Goal: Task Accomplishment & Management: Use online tool/utility

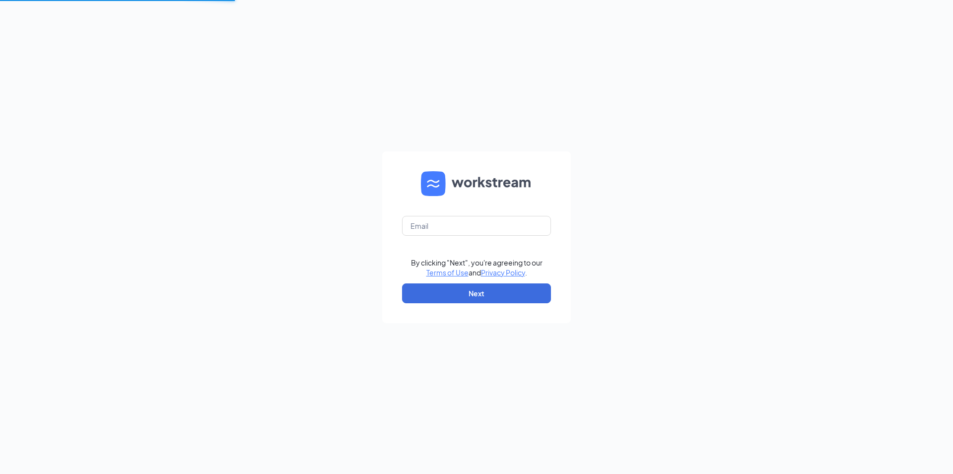
type input "[EMAIL_ADDRESS][DOMAIN_NAME]"
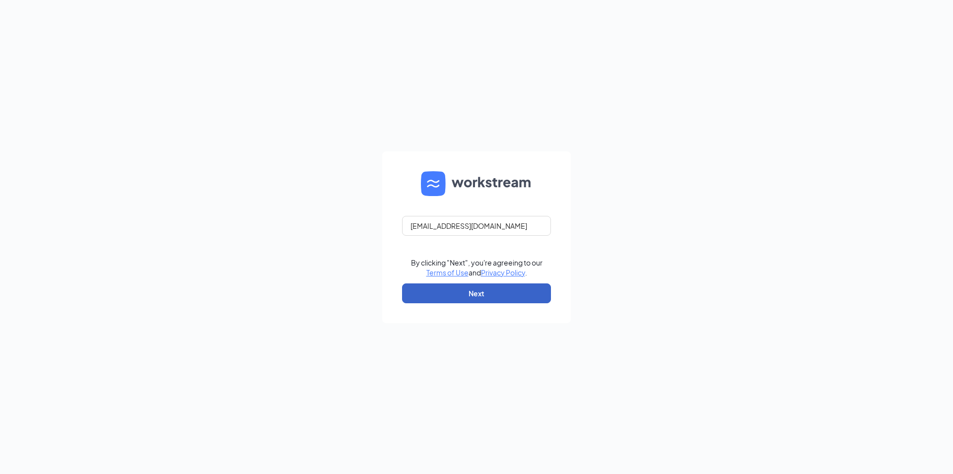
click at [444, 293] on button "Next" at bounding box center [476, 293] width 149 height 20
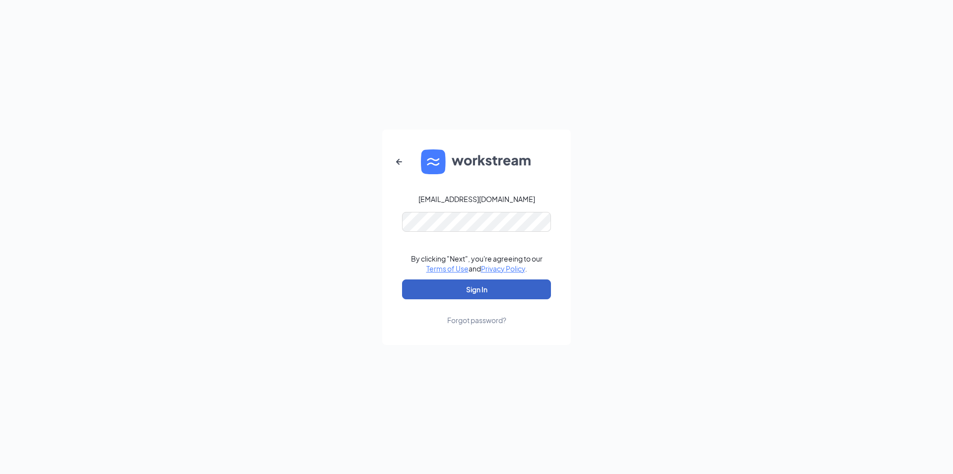
click at [473, 293] on button "Sign In" at bounding box center [476, 289] width 149 height 20
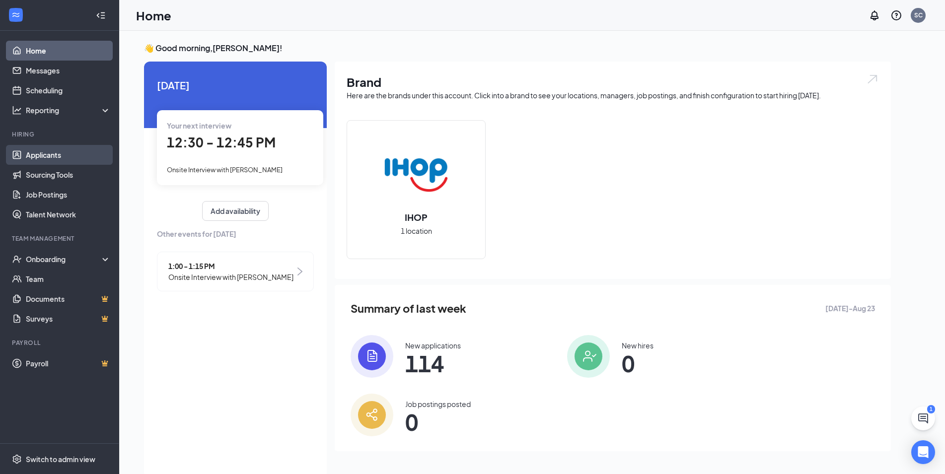
click at [44, 155] on link "Applicants" at bounding box center [68, 155] width 85 height 20
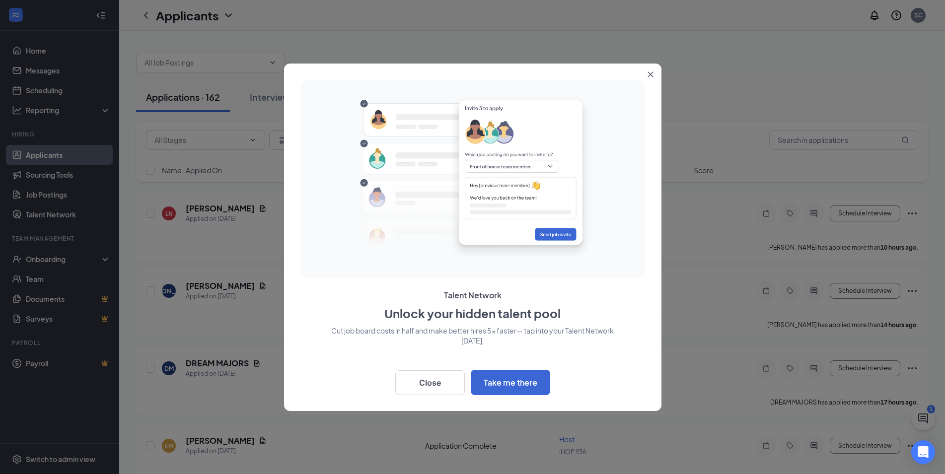
click at [648, 74] on icon "Close" at bounding box center [650, 74] width 6 height 6
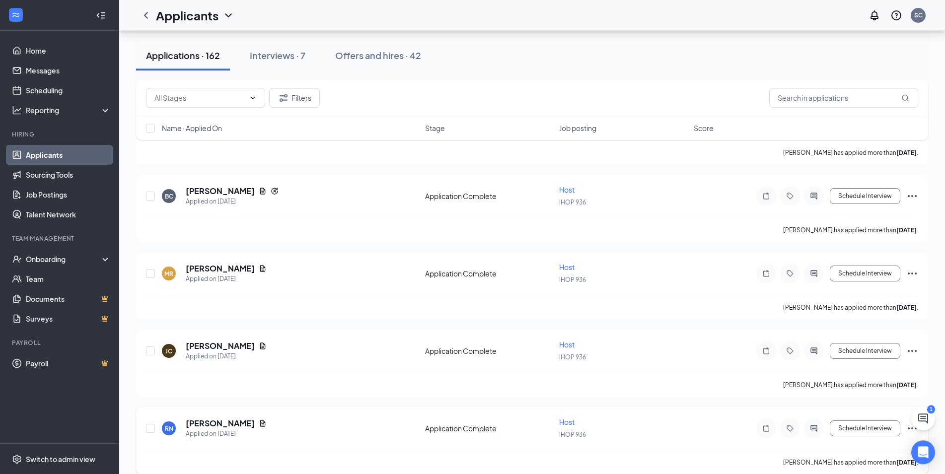
scroll to position [2582, 0]
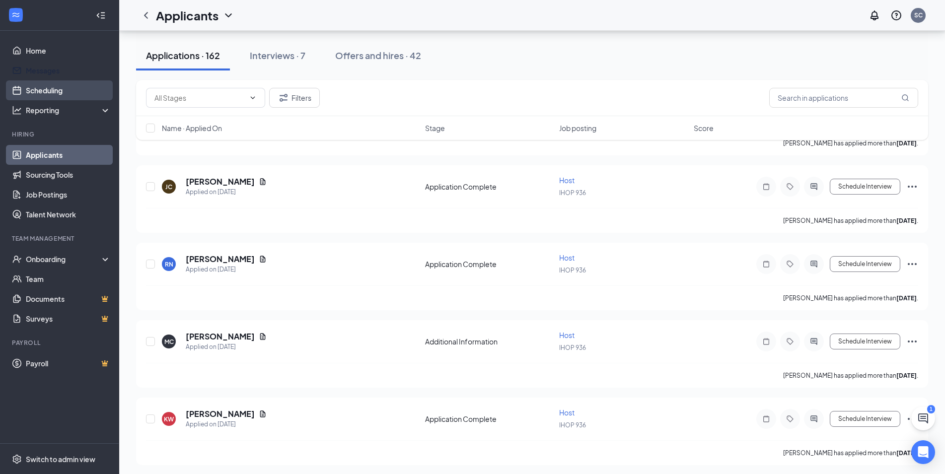
click at [42, 87] on link "Scheduling" at bounding box center [68, 90] width 85 height 20
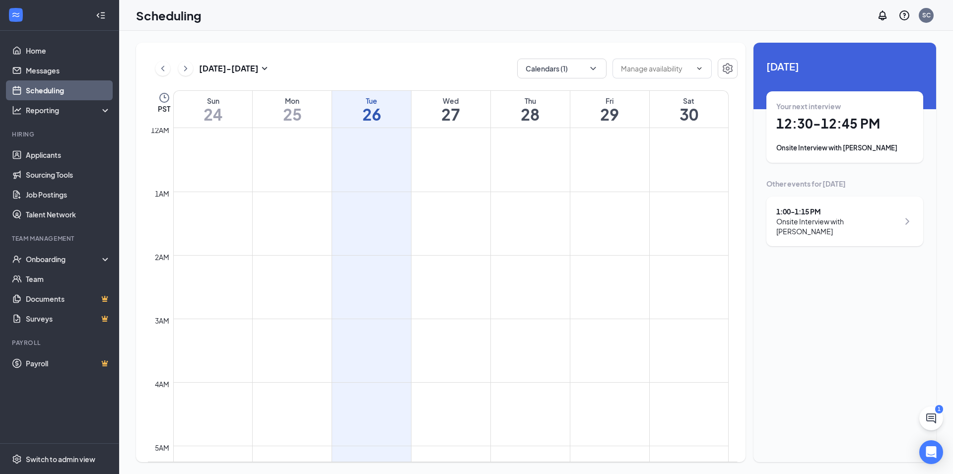
scroll to position [488, 0]
